Goal: Task Accomplishment & Management: Manage account settings

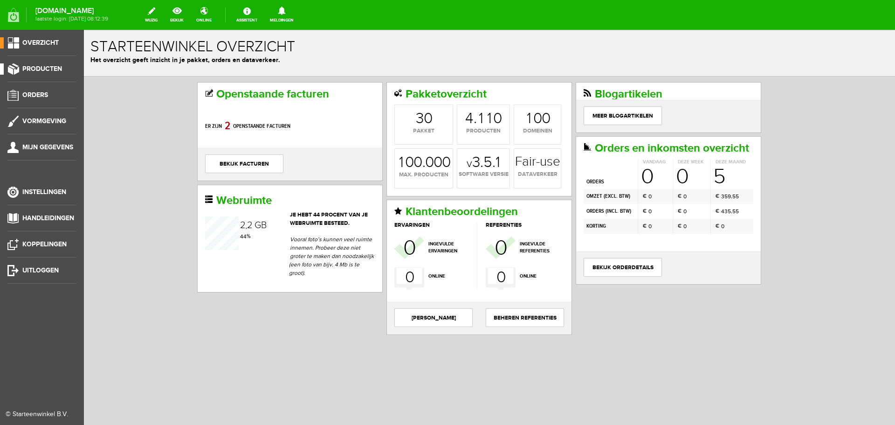
click at [36, 66] on span "Producten" at bounding box center [42, 69] width 40 height 8
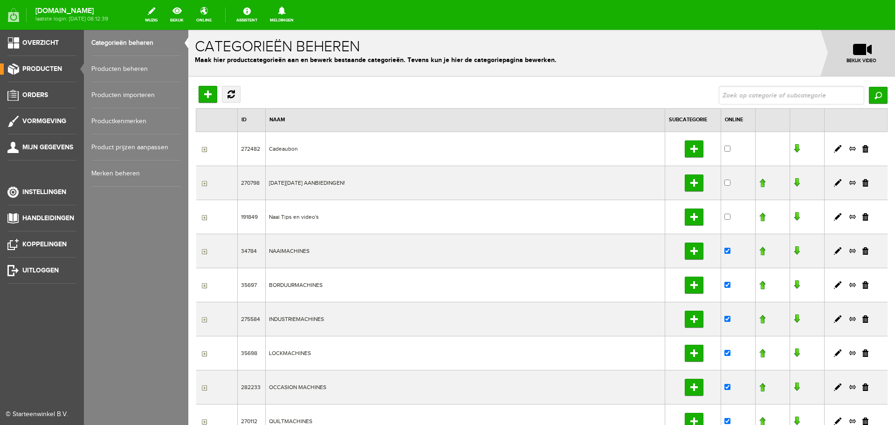
click at [136, 67] on link "Producten beheren" at bounding box center [135, 69] width 89 height 26
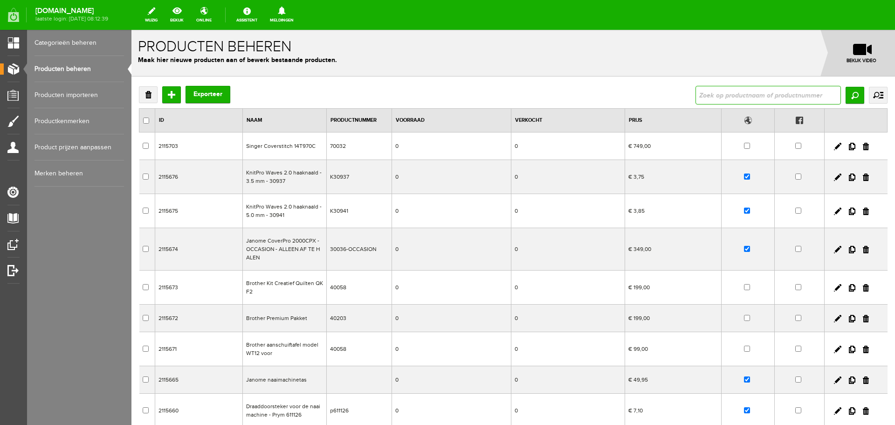
click at [709, 90] on input "text" at bounding box center [767, 95] width 145 height 19
type input "desire"
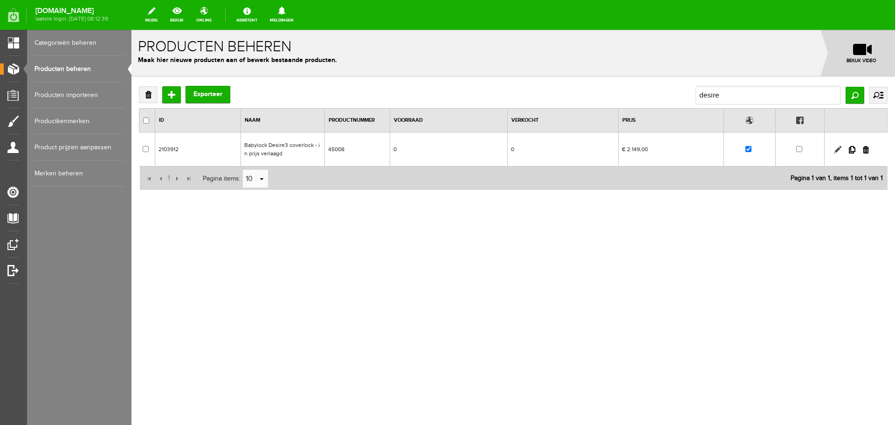
click at [837, 148] on link at bounding box center [837, 149] width 7 height 7
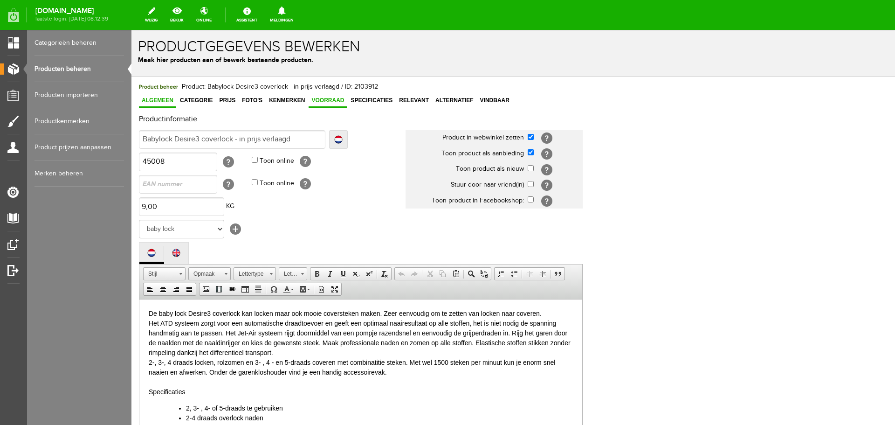
click at [336, 99] on span "Voorraad" at bounding box center [328, 100] width 38 height 7
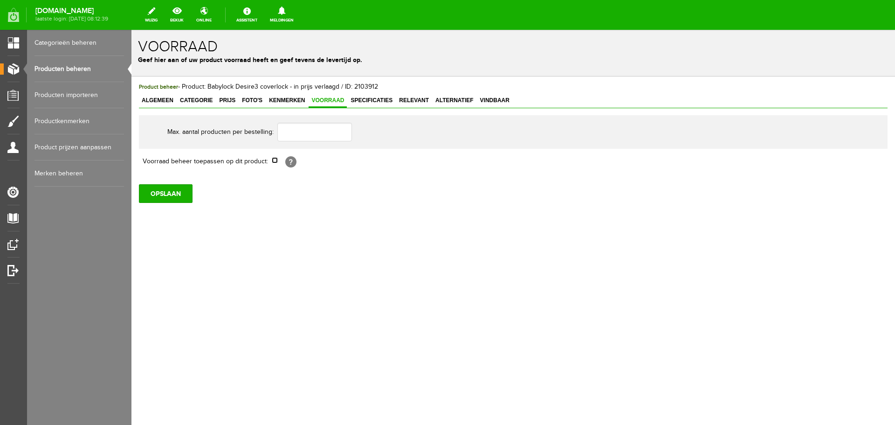
click at [275, 161] on input "checkbox" at bounding box center [275, 160] width 6 height 6
checkbox input "true"
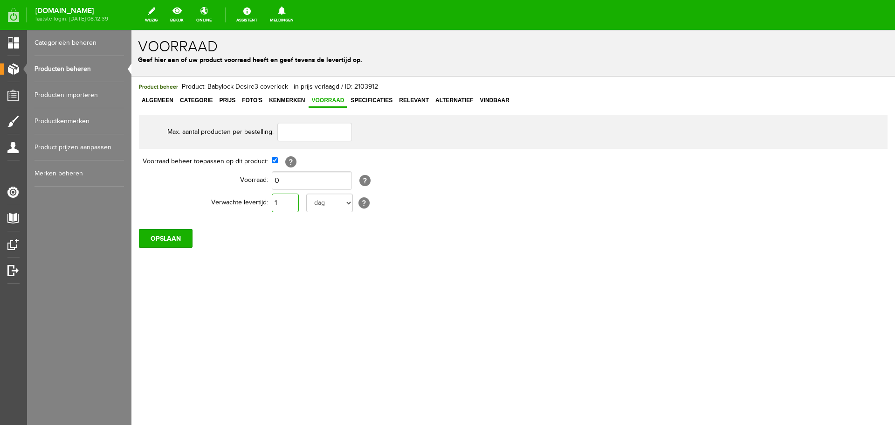
click at [295, 204] on input "1" at bounding box center [285, 202] width 27 height 19
type input "10"
drag, startPoint x: 347, startPoint y: 201, endPoint x: 336, endPoint y: 210, distance: 14.3
click at [347, 201] on select "dag dagen week weken maand maanden jaar jaren werkdagen" at bounding box center [329, 202] width 47 height 19
select select "year"
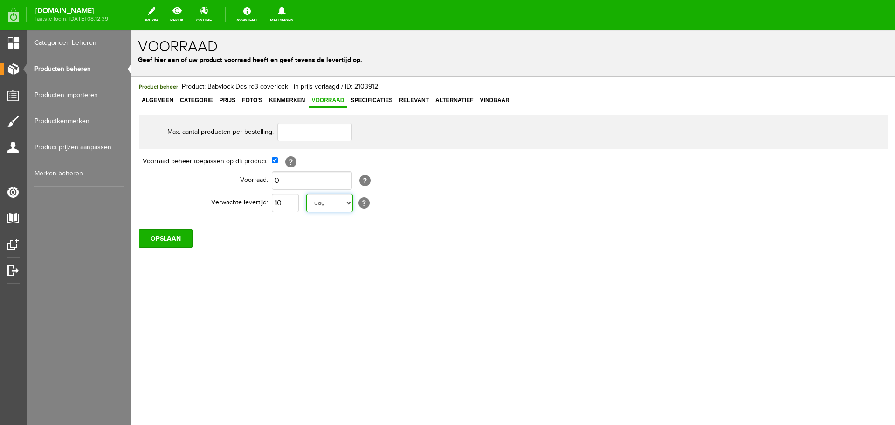
click at [306, 193] on select "dag dagen week weken maand maanden jaar jaren werkdagen" at bounding box center [329, 202] width 47 height 19
click at [165, 236] on input "OPSLAAN" at bounding box center [166, 238] width 54 height 19
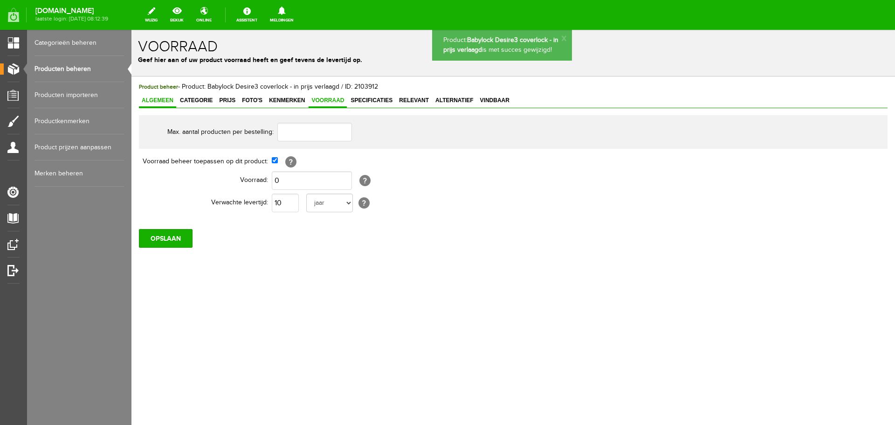
click at [158, 96] on link "Algemeen" at bounding box center [157, 101] width 37 height 14
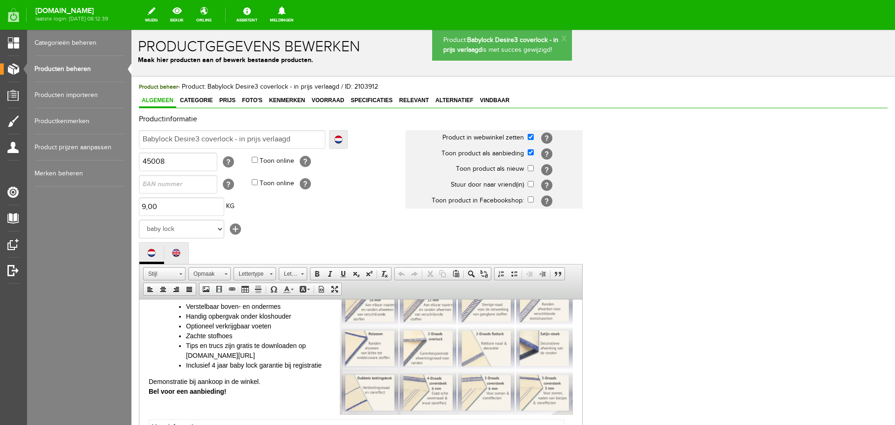
scroll to position [335, 0]
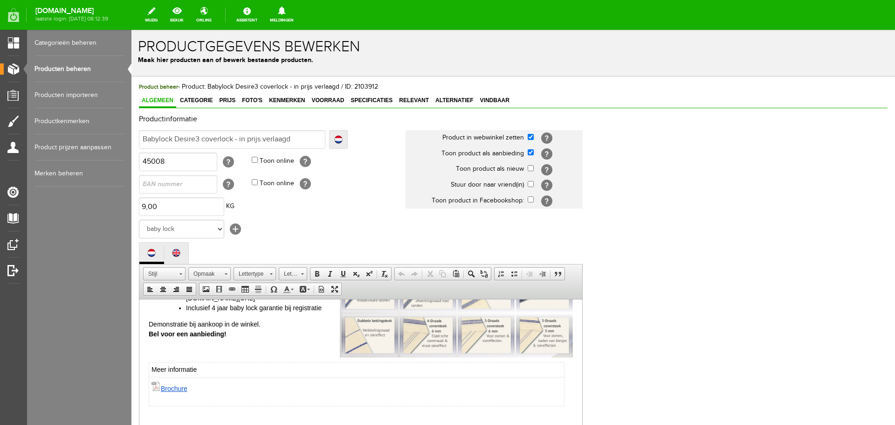
click at [69, 67] on link "Producten beheren" at bounding box center [78, 69] width 89 height 26
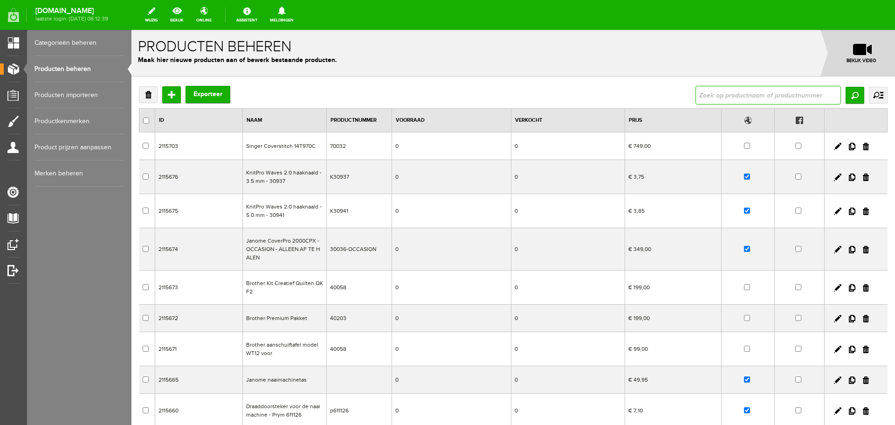
click at [702, 97] on input "text" at bounding box center [767, 95] width 145 height 19
type input "desire"
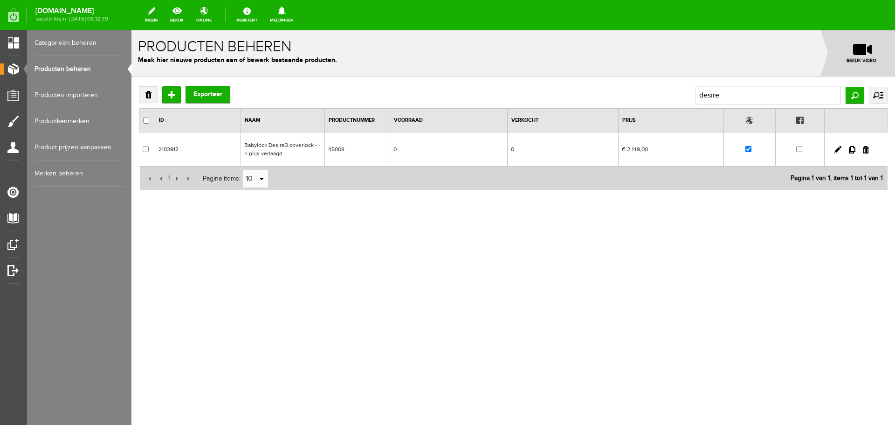
click at [86, 68] on link "Producten beheren" at bounding box center [78, 69] width 89 height 26
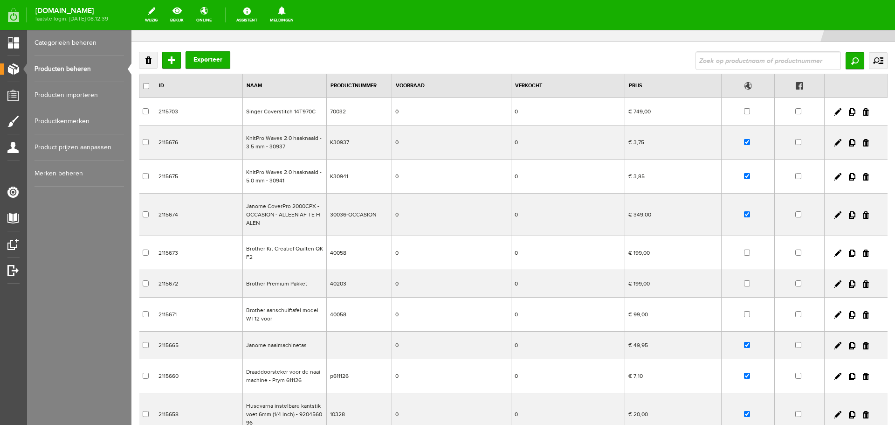
scroll to position [139, 0]
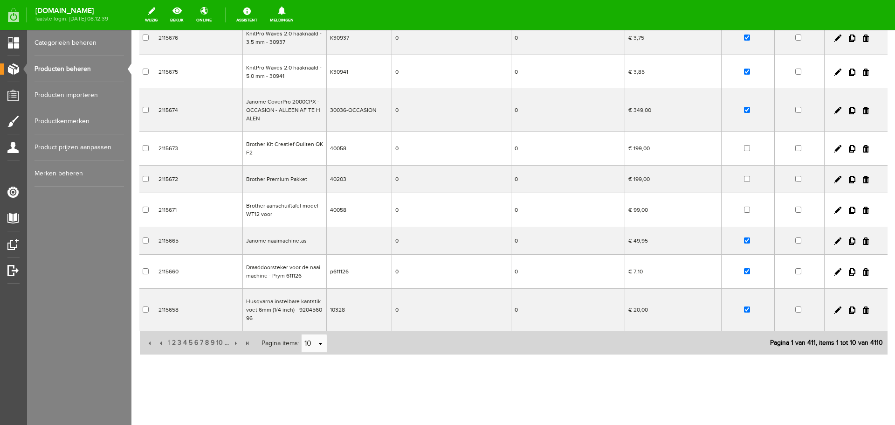
click at [84, 67] on link "Producten beheren" at bounding box center [78, 69] width 89 height 26
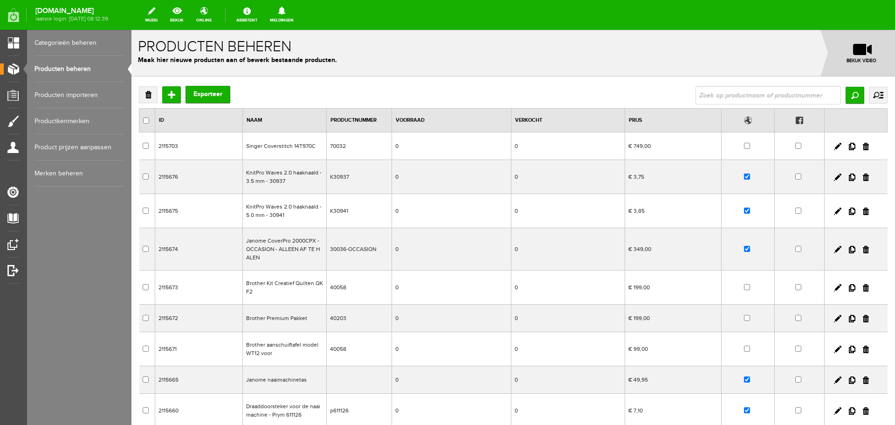
scroll to position [0, 0]
click at [716, 96] on input "text" at bounding box center [767, 95] width 145 height 19
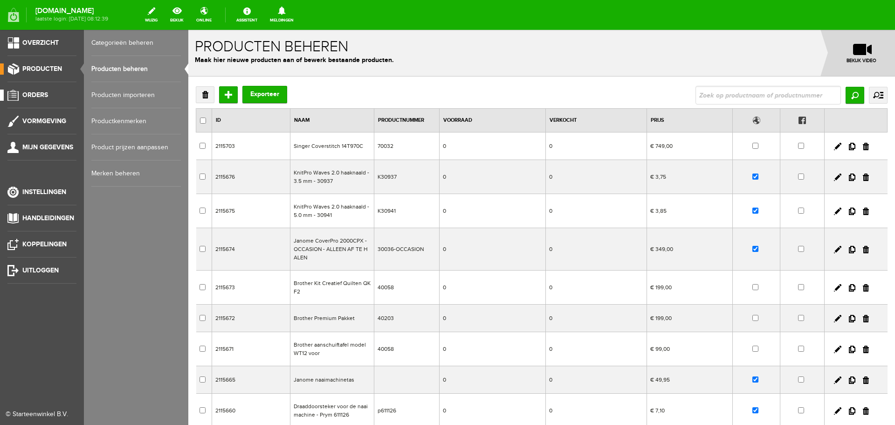
click at [31, 92] on span "Orders" at bounding box center [35, 95] width 26 height 8
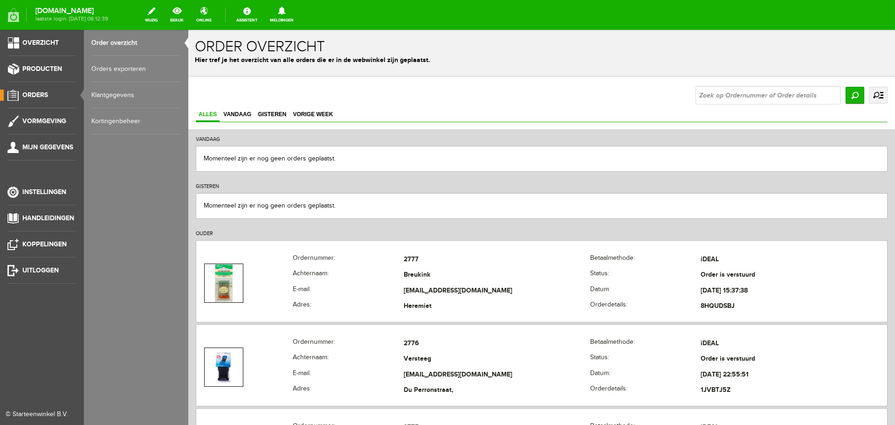
click at [117, 41] on link "Order overzicht" at bounding box center [135, 43] width 89 height 26
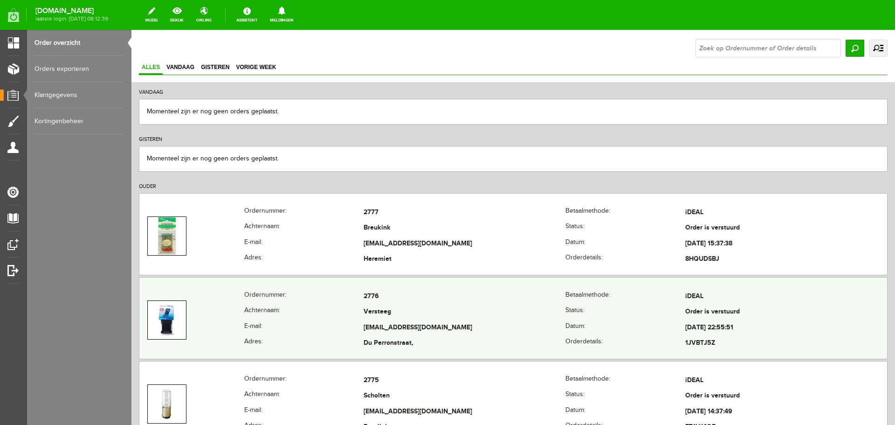
scroll to position [47, 0]
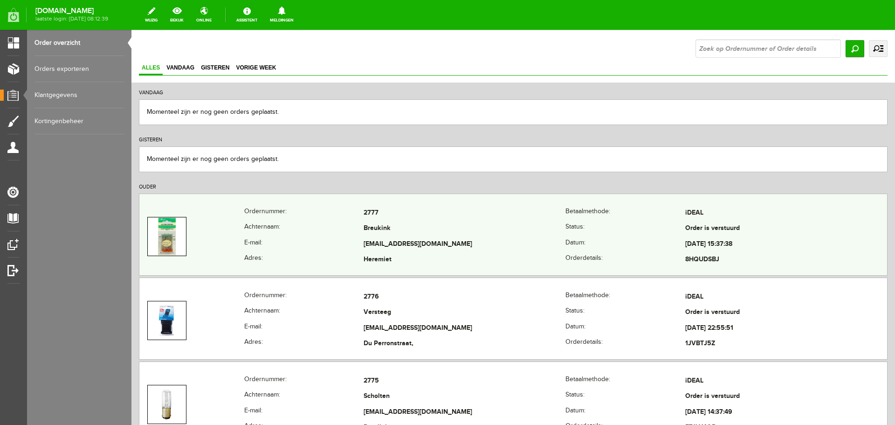
click at [472, 253] on td "Heremiet" at bounding box center [465, 260] width 202 height 16
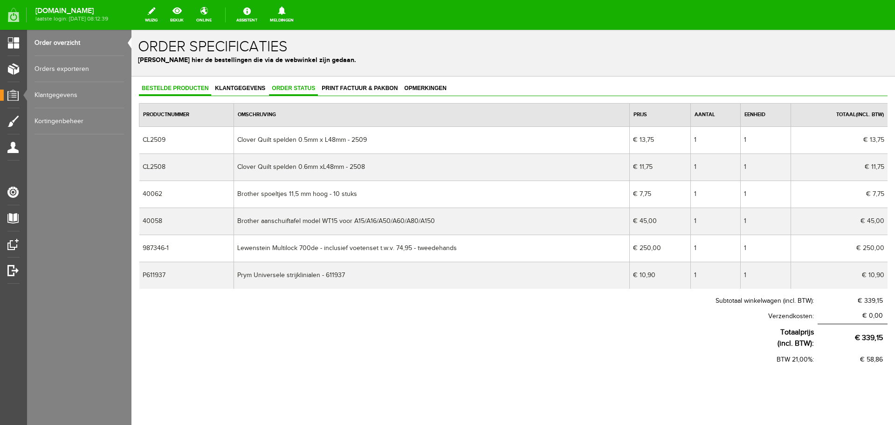
click at [284, 88] on span "Order status" at bounding box center [293, 88] width 49 height 7
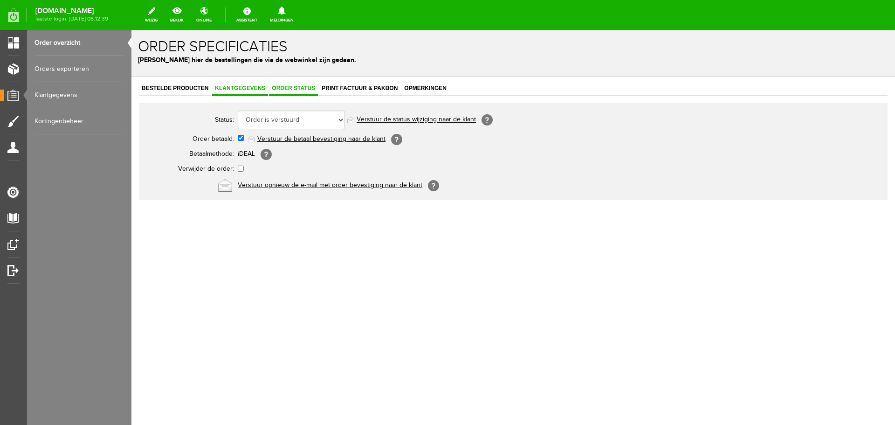
click at [234, 86] on span "Klantgegevens" at bounding box center [240, 88] width 56 height 7
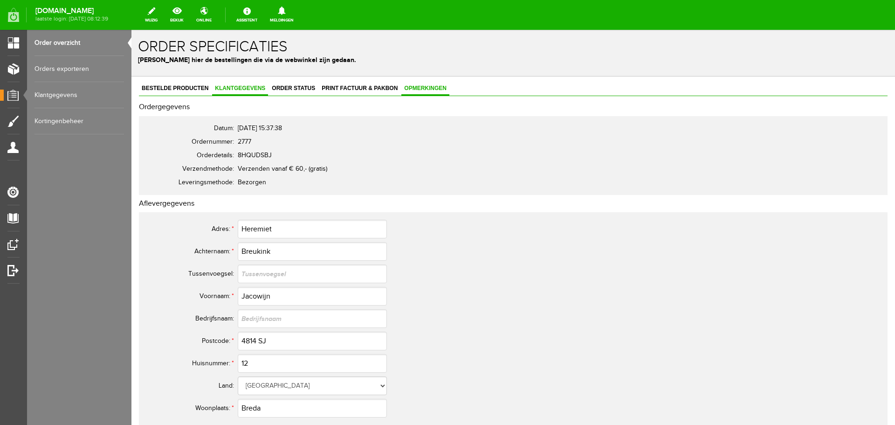
click at [416, 86] on span "Opmerkingen" at bounding box center [425, 88] width 48 height 7
